Goal: Task Accomplishment & Management: Use online tool/utility

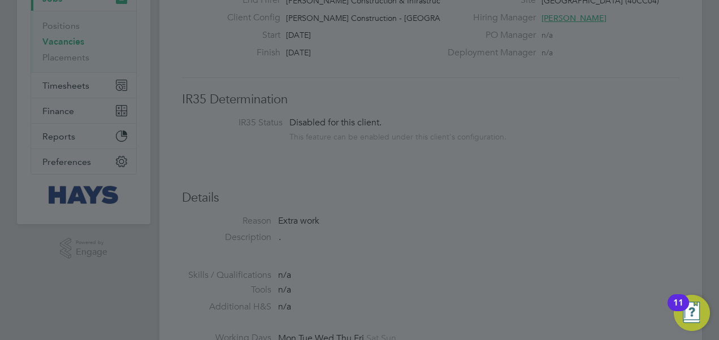
scroll to position [136, 0]
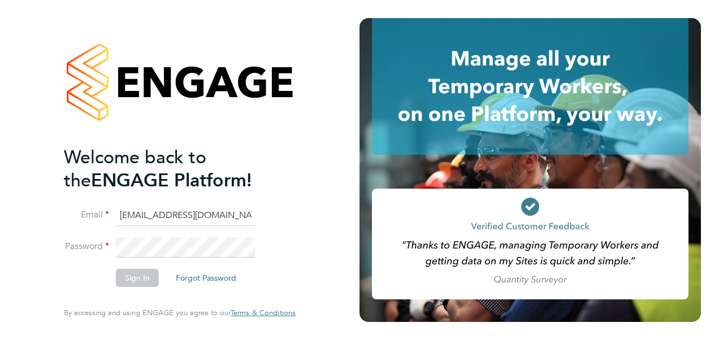
drag, startPoint x: 232, startPoint y: 214, endPoint x: 59, endPoint y: 210, distance: 172.4
click at [59, 210] on div "Welcome back to the ENGAGE Platform! Email [EMAIL_ADDRESS][DOMAIN_NAME] Passwor…" at bounding box center [179, 170] width 277 height 340
type input "[EMAIL_ADDRESS][PERSON_NAME][DOMAIN_NAME]"
click at [134, 276] on button "Sign In" at bounding box center [137, 278] width 43 height 18
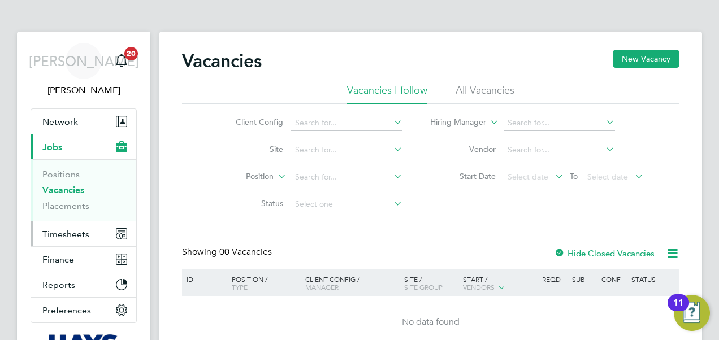
click at [89, 225] on button "Timesheets" at bounding box center [83, 233] width 105 height 25
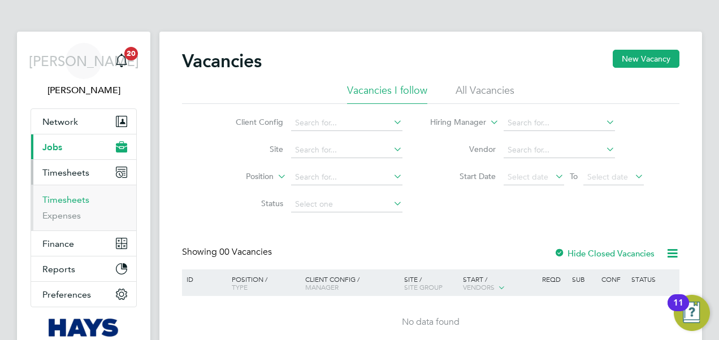
click at [77, 199] on link "Timesheets" at bounding box center [65, 199] width 47 height 11
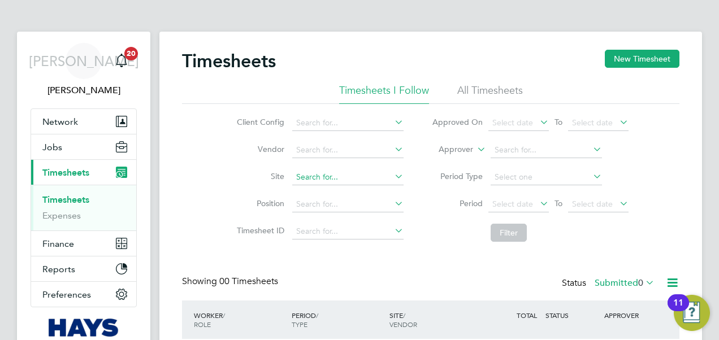
click at [308, 175] on input at bounding box center [347, 178] width 111 height 16
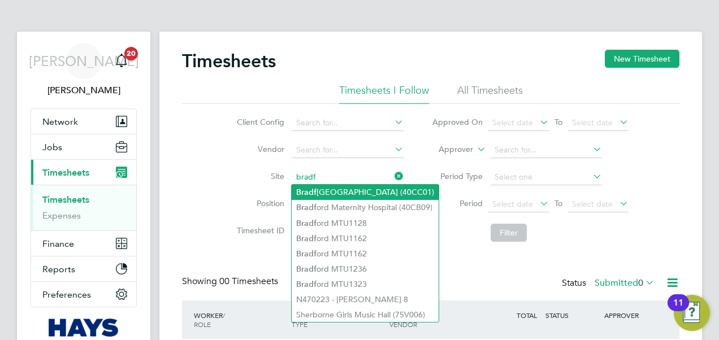
click at [340, 190] on li "Bradf ord College Future Technology Centre (40CC01)" at bounding box center [365, 192] width 147 height 15
type input "Bradford College Future Technology Centre (40CC01)"
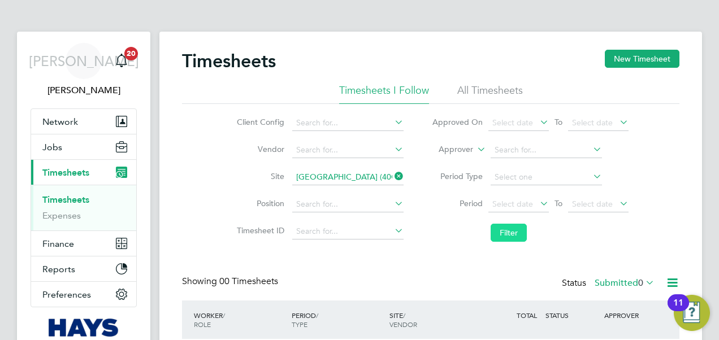
click at [506, 233] on button "Filter" at bounding box center [508, 233] width 36 height 18
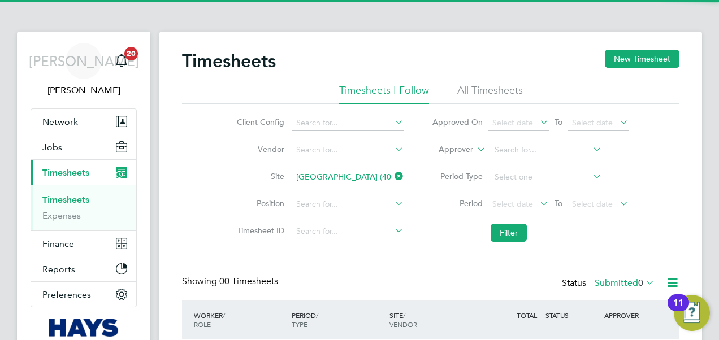
scroll to position [92, 0]
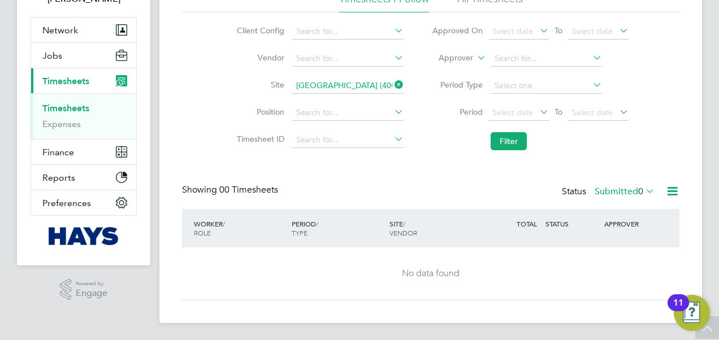
click at [615, 192] on label "Submitted 0" at bounding box center [624, 191] width 60 height 11
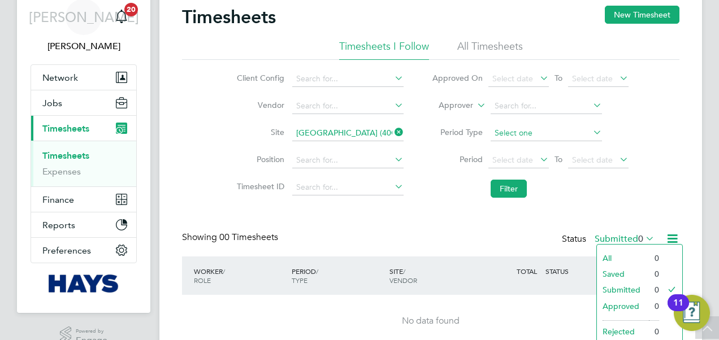
scroll to position [0, 0]
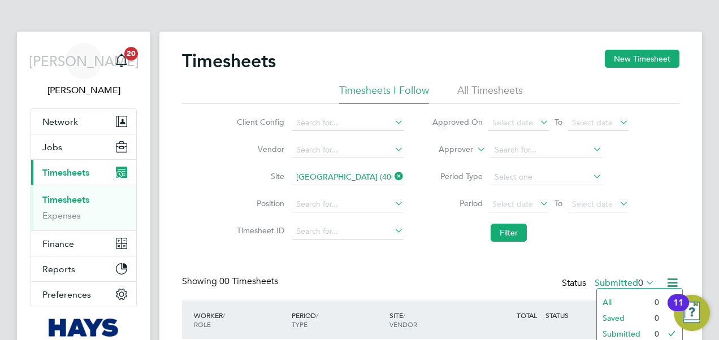
click at [494, 92] on li "All Timesheets" at bounding box center [490, 94] width 66 height 20
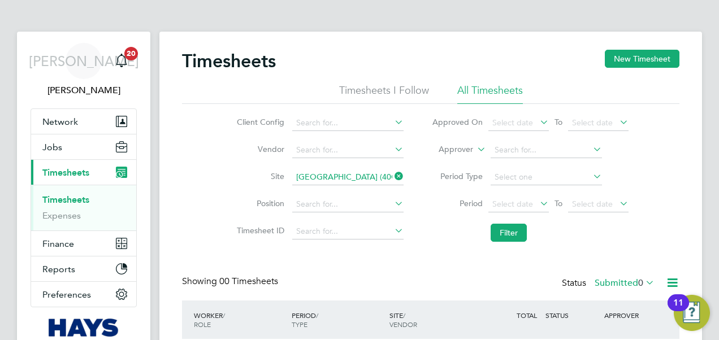
click at [615, 285] on label "Submitted 0" at bounding box center [624, 282] width 60 height 11
click at [611, 299] on li "All" at bounding box center [623, 302] width 52 height 16
